Goal: Navigation & Orientation: Locate item on page

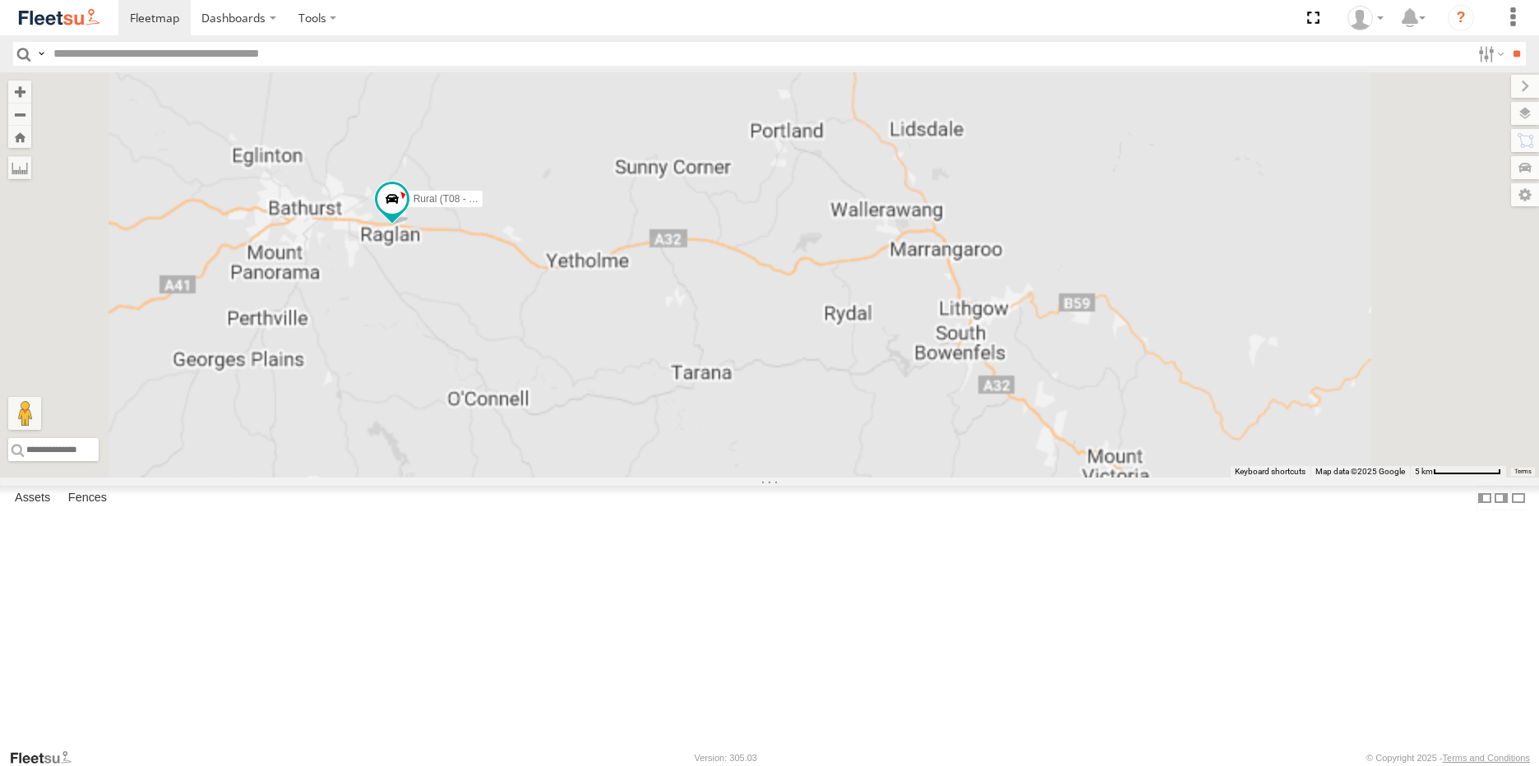
drag, startPoint x: 523, startPoint y: 290, endPoint x: 699, endPoint y: 497, distance: 271.8
click at [697, 478] on div "Brookvale (T10 - [PERSON_NAME]) Rural (T08 - [PERSON_NAME]) Blacktown #1 (T09 -…" at bounding box center [769, 274] width 1539 height 405
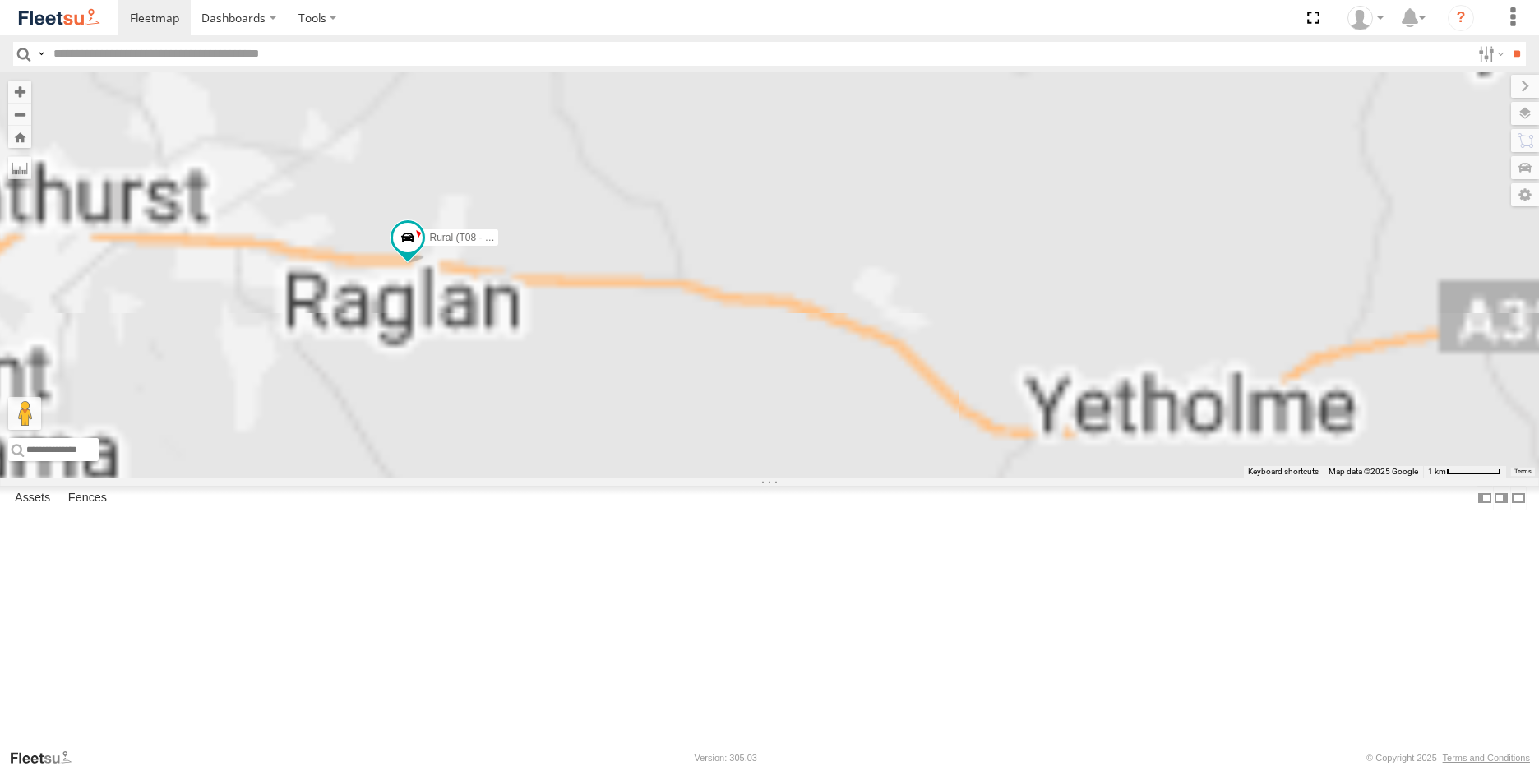
drag, startPoint x: 610, startPoint y: 343, endPoint x: 710, endPoint y: 469, distance: 161.5
click at [708, 469] on div "Brookvale (T10 - [PERSON_NAME]) Rural (T08 - [PERSON_NAME]) Blacktown #1 (T09 -…" at bounding box center [769, 274] width 1539 height 405
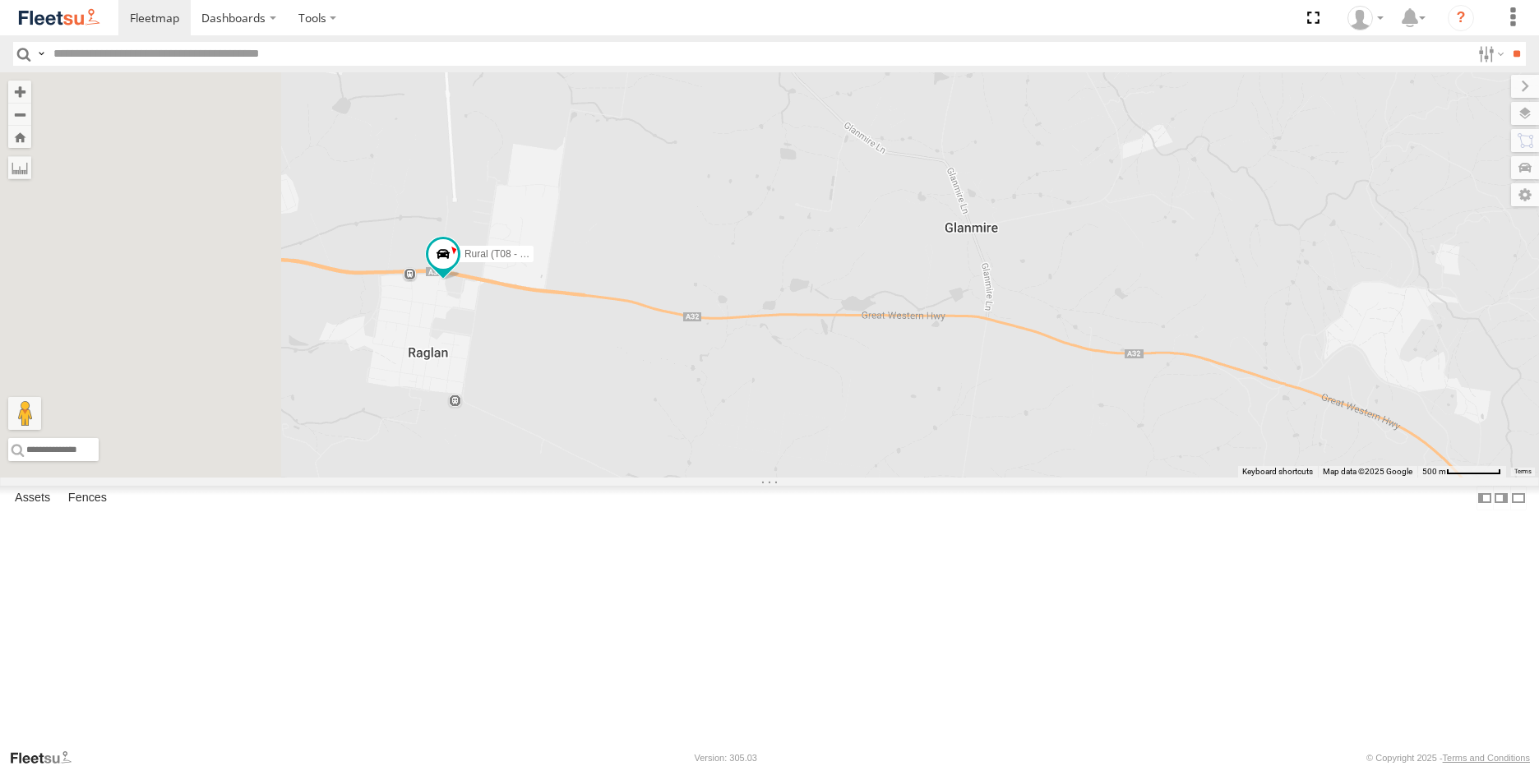
drag, startPoint x: 470, startPoint y: 344, endPoint x: 602, endPoint y: 425, distance: 154.7
click at [599, 428] on div "Brookvale (T10 - [PERSON_NAME]) Rural (T08 - [PERSON_NAME]) Blacktown #1 (T09 -…" at bounding box center [769, 274] width 1539 height 405
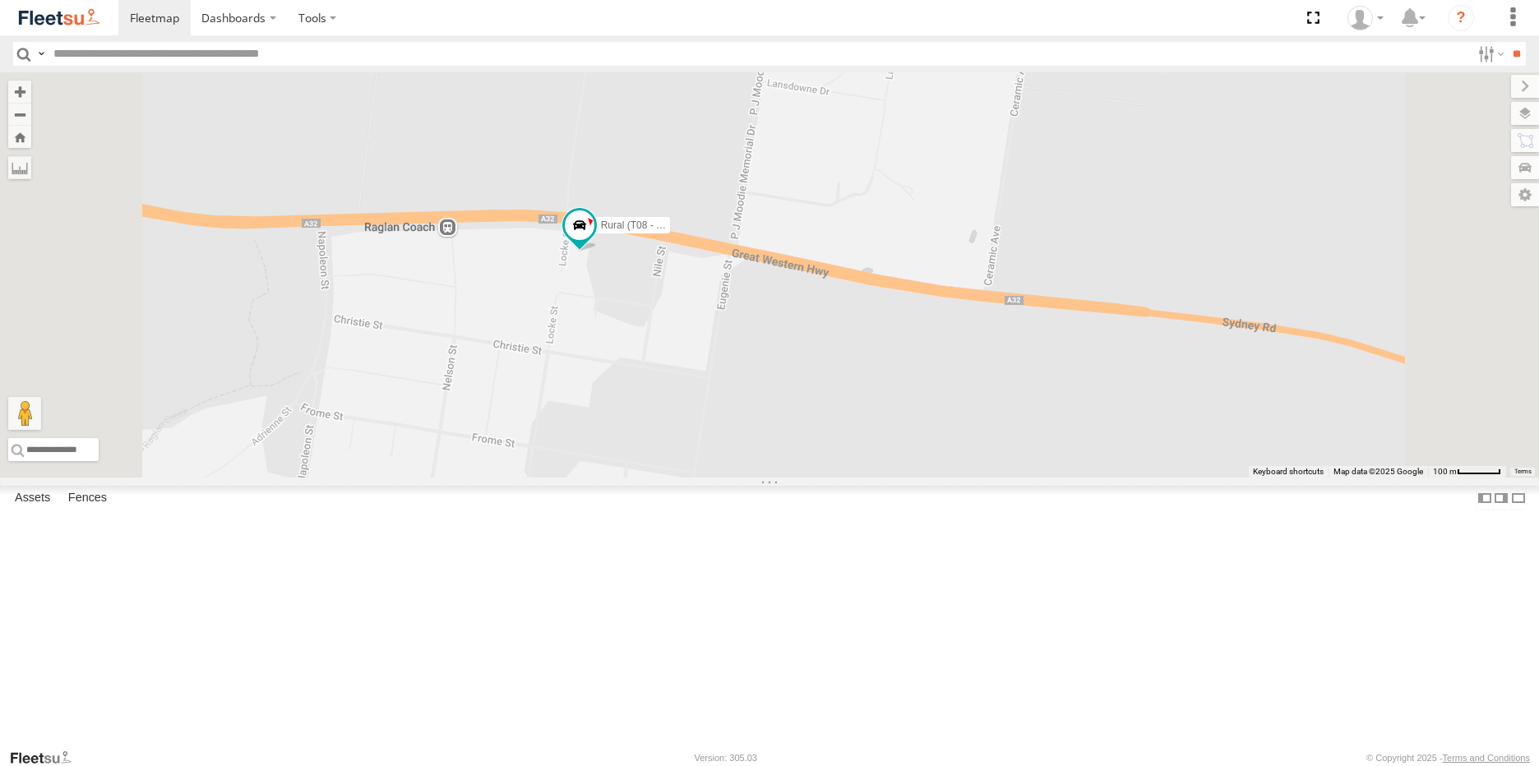
click at [0, 0] on span at bounding box center [0, 0] width 0 height 0
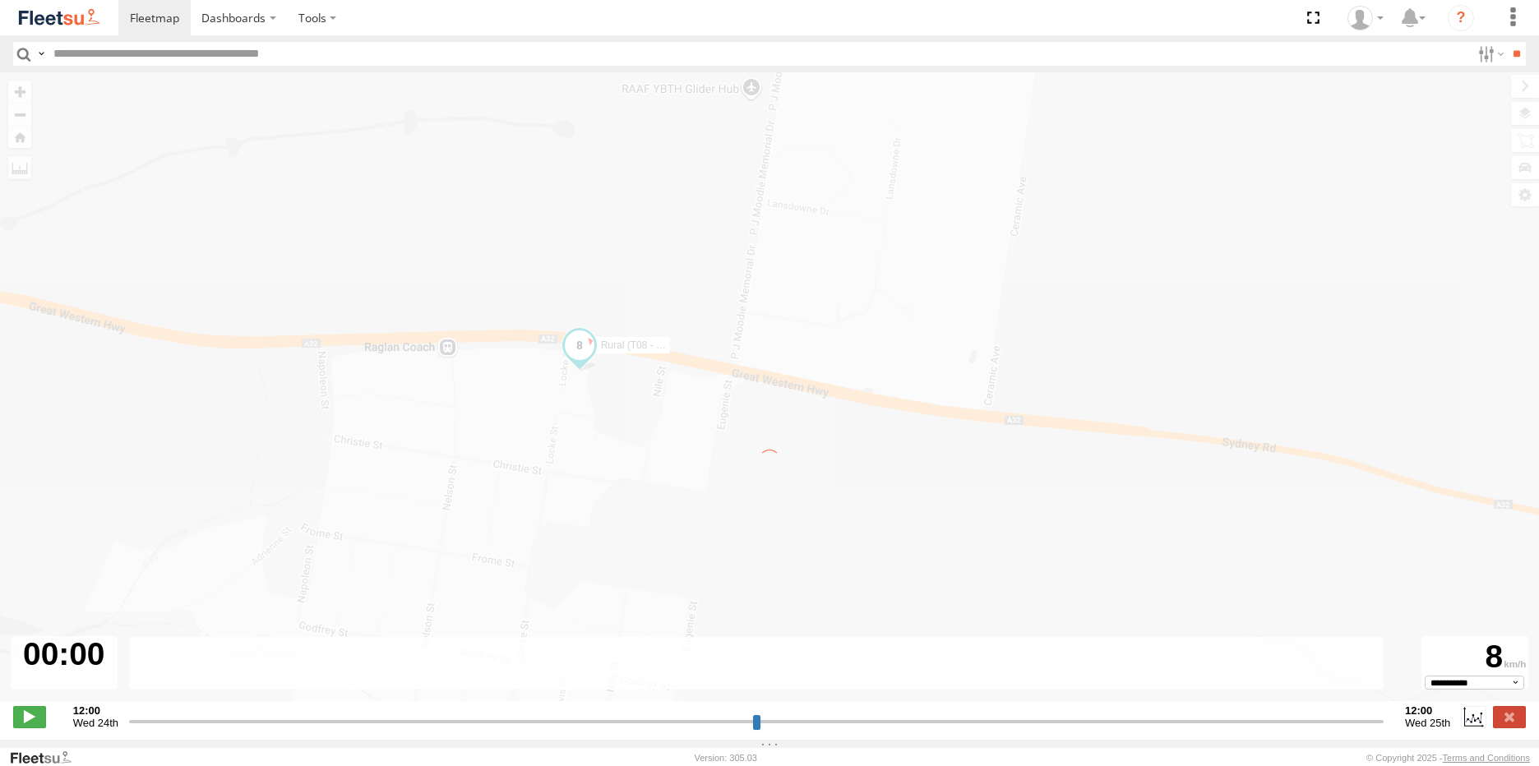
type input "**********"
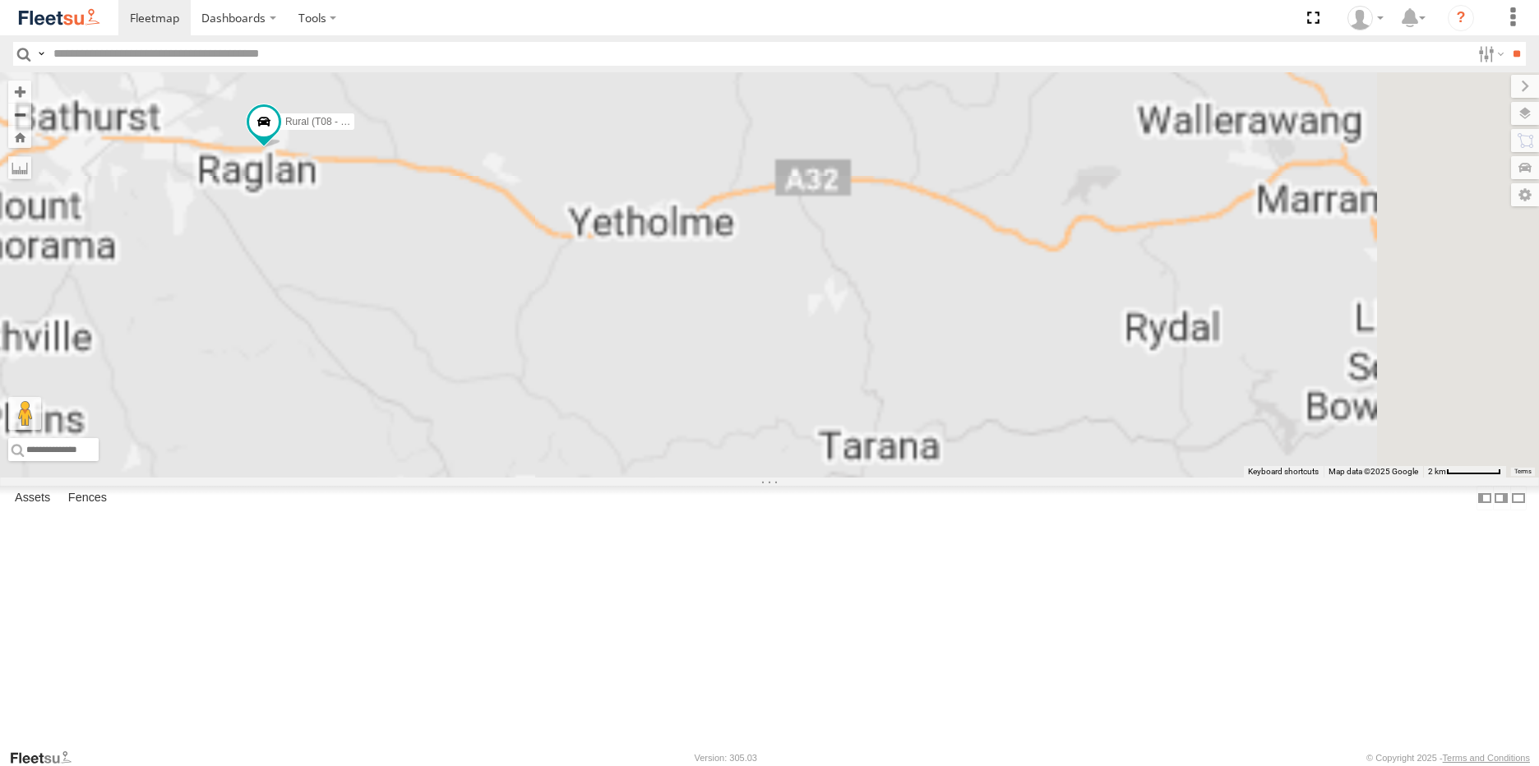
drag, startPoint x: 549, startPoint y: 247, endPoint x: 893, endPoint y: 429, distance: 389.1
click at [893, 429] on div "Brookvale (T10 - Gary) Rural (T08 - Matt) Blacktown #1 (T09 - Brian) Blacktown …" at bounding box center [769, 274] width 1539 height 405
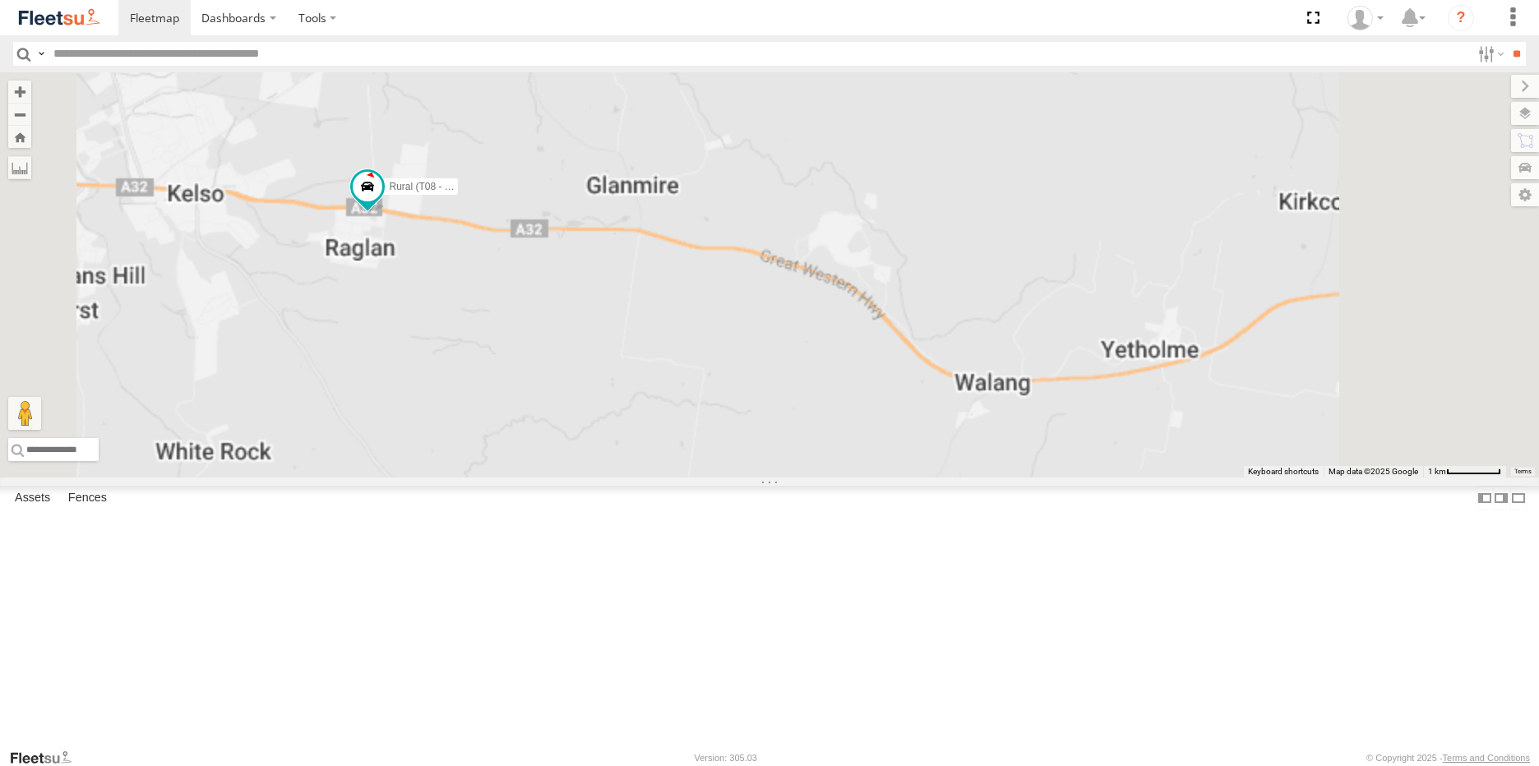
drag, startPoint x: 599, startPoint y: 410, endPoint x: 704, endPoint y: 570, distance: 190.6
click at [704, 478] on div "Brookvale (T10 - [PERSON_NAME]) Rural (T08 - [PERSON_NAME]) Blacktown #1 (T09 -…" at bounding box center [769, 274] width 1539 height 405
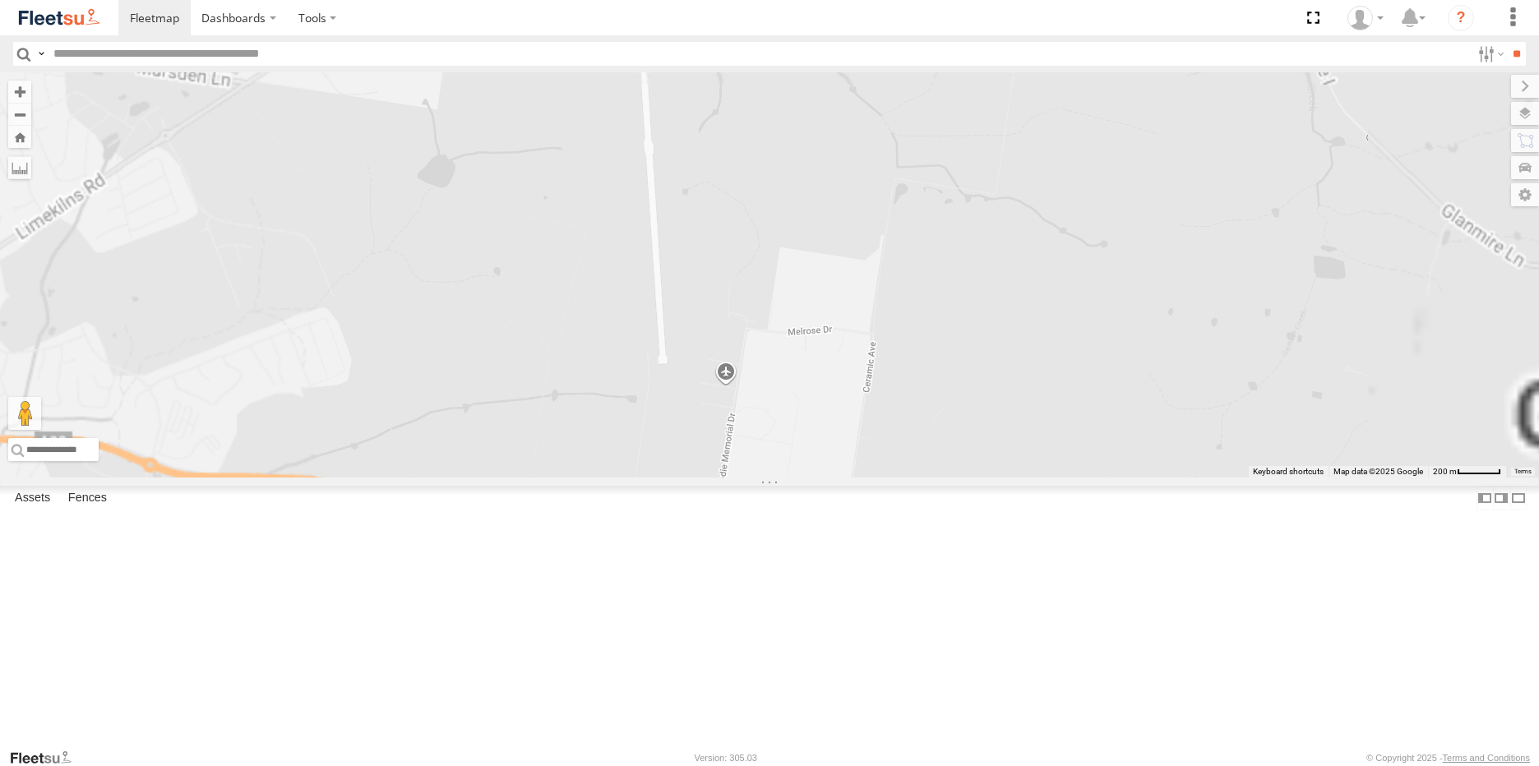
drag, startPoint x: 830, startPoint y: 722, endPoint x: 797, endPoint y: 679, distance: 54.4
click at [797, 478] on div "Brookvale (T10 - [PERSON_NAME]) Rural (T08 - [PERSON_NAME]) Blacktown #1 (T09 -…" at bounding box center [769, 274] width 1539 height 405
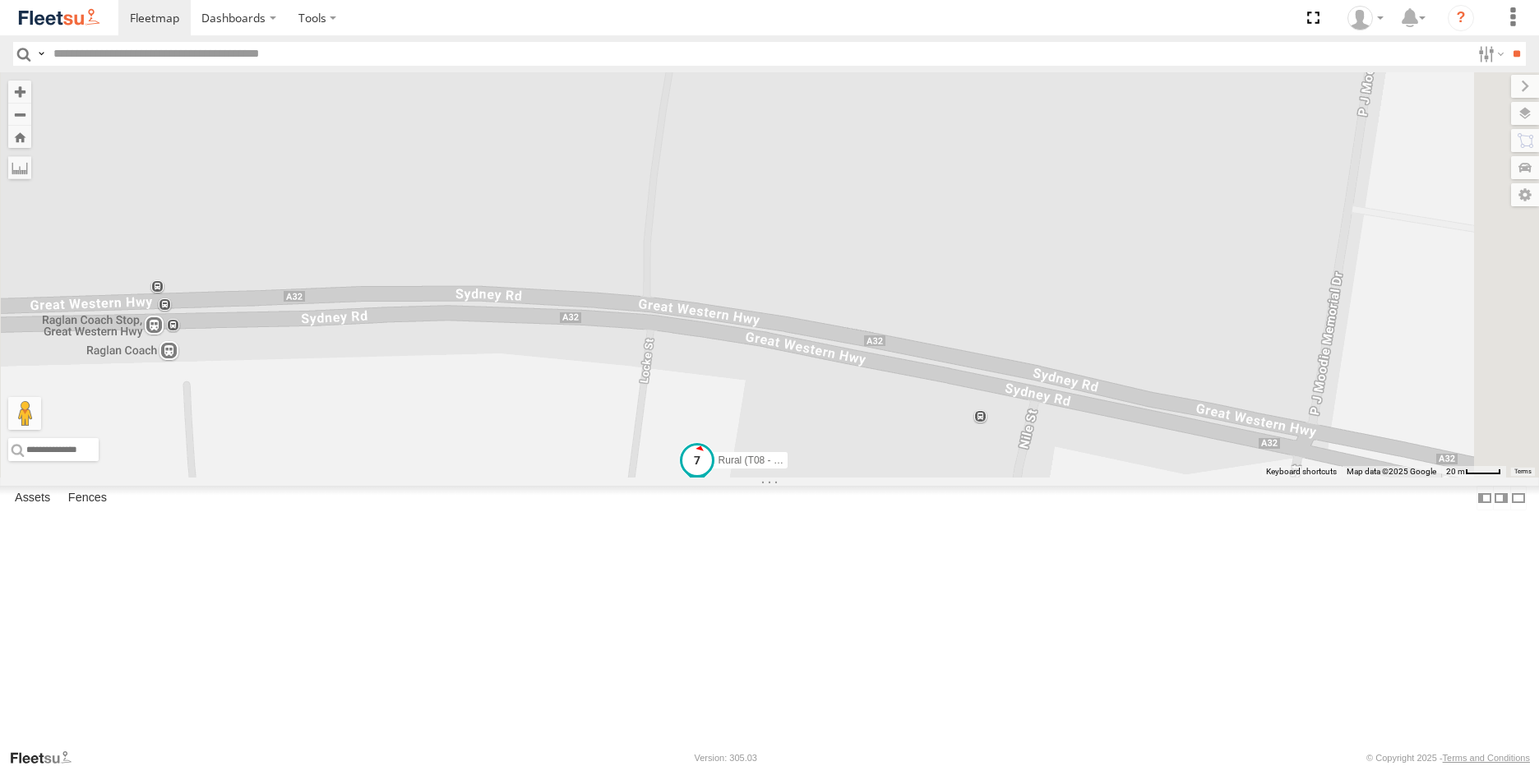
click at [712, 475] on span at bounding box center [697, 461] width 30 height 30
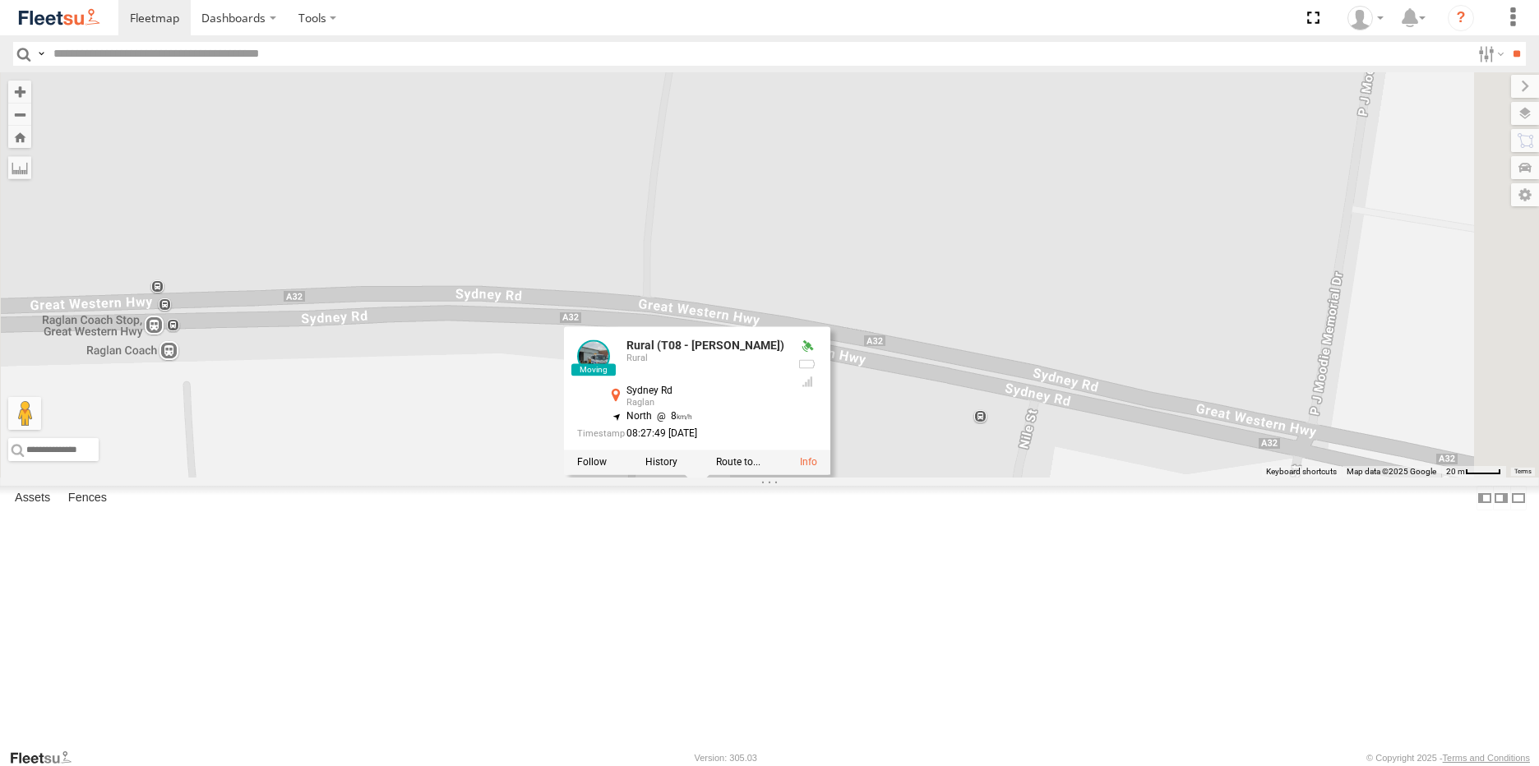
click at [743, 478] on div "Brookvale (T10 - Gary) Rural (T08 - Matt) Blacktown #1 (T09 - Brian) Blacktown …" at bounding box center [769, 274] width 1539 height 405
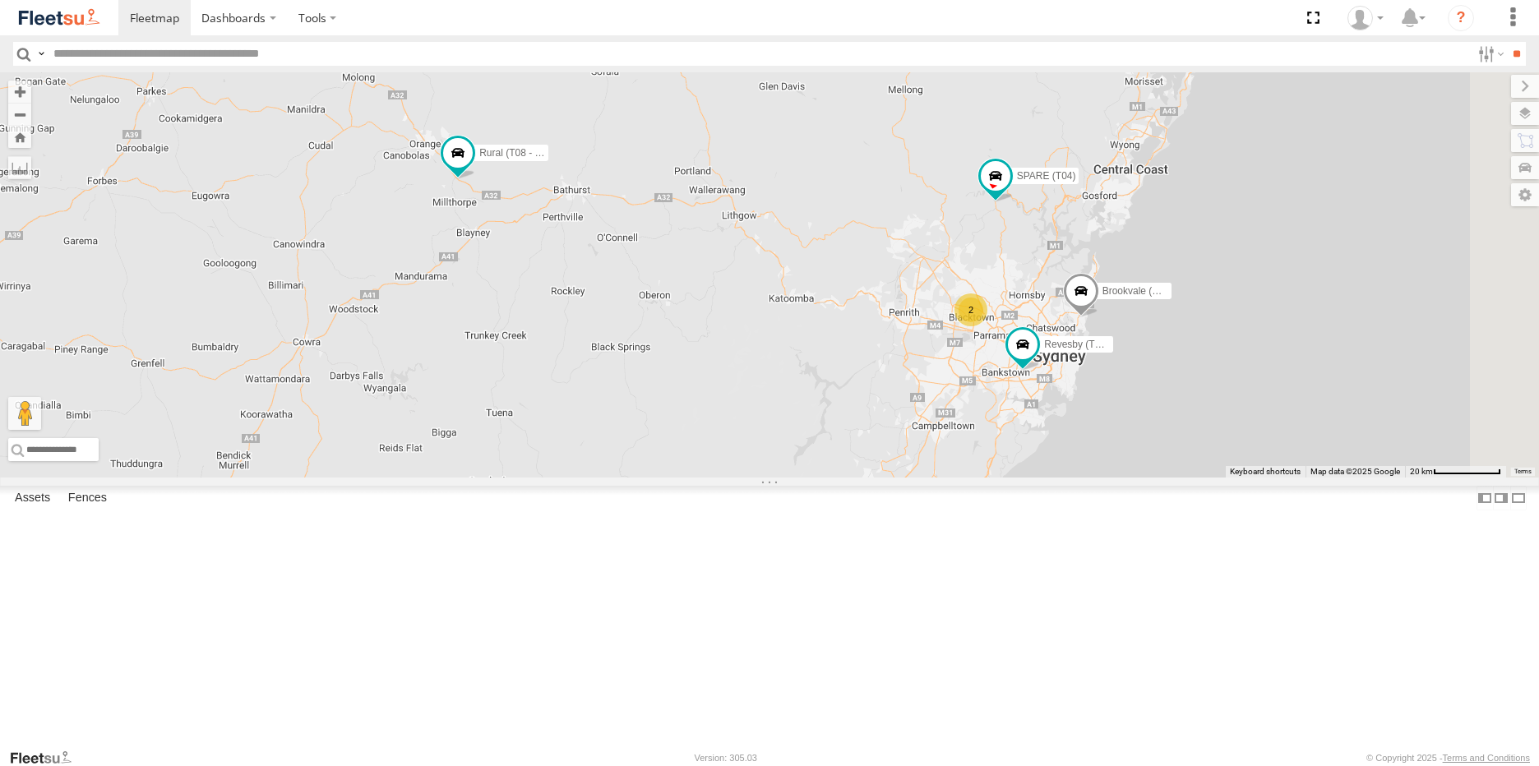
click at [620, 317] on div "Brookvale (T10 - Gary) Rural (T08 - Matt) 2 Revesby (T07 - Dave) SPARE (T04)" at bounding box center [769, 274] width 1539 height 405
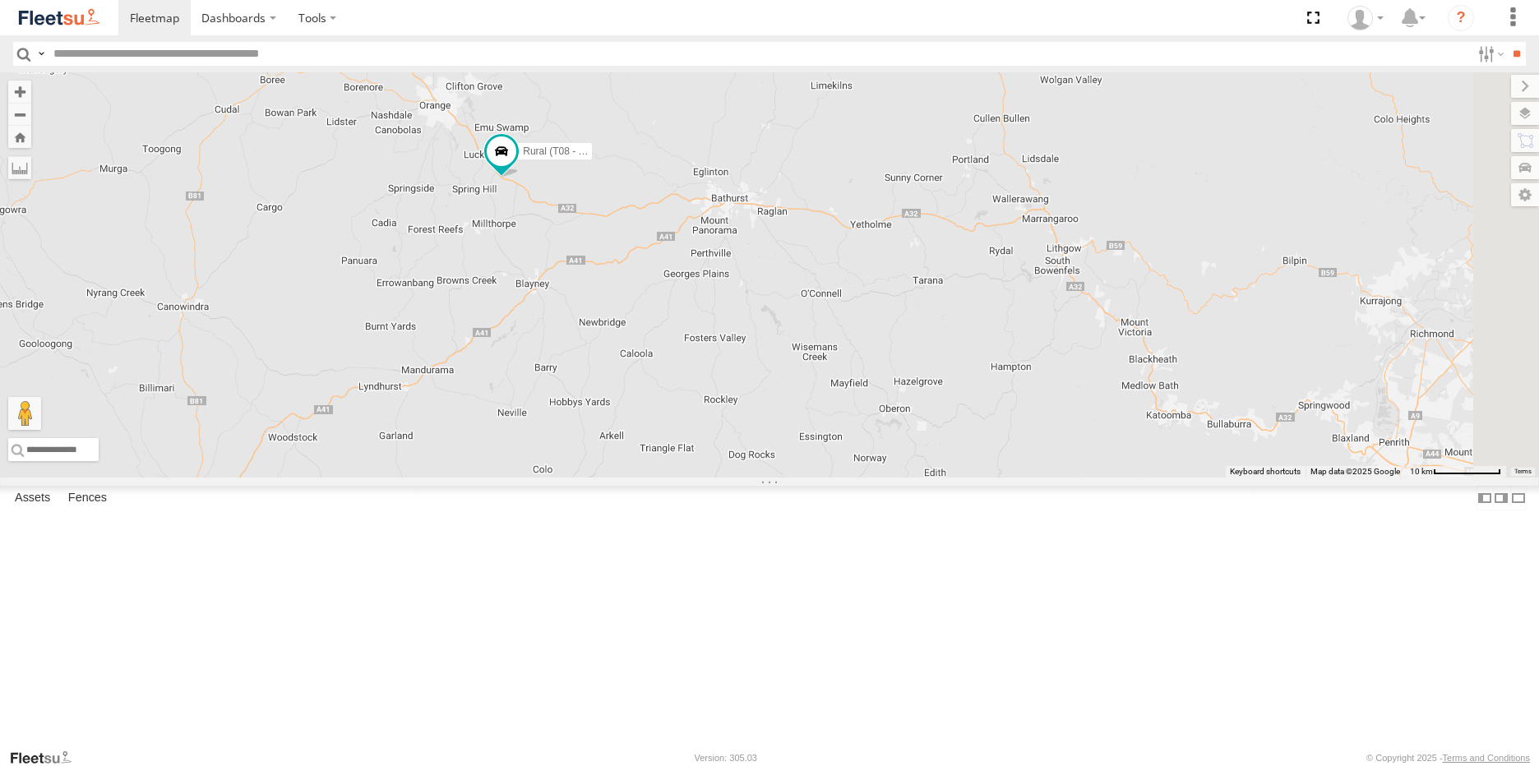
click at [620, 317] on div "Brookvale (T10 - Gary) Rural (T08 - Matt) Revesby (T07 - Dave) SPARE (T04)" at bounding box center [769, 274] width 1539 height 405
